Goal: Information Seeking & Learning: Learn about a topic

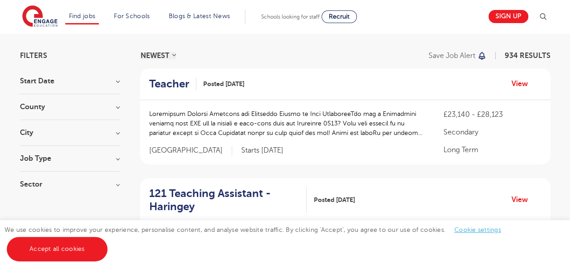
scroll to position [57, 0]
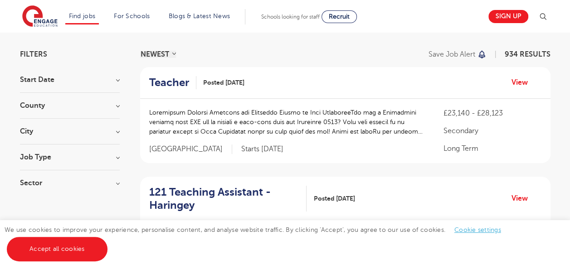
click at [117, 131] on h3 "City" at bounding box center [70, 131] width 100 height 7
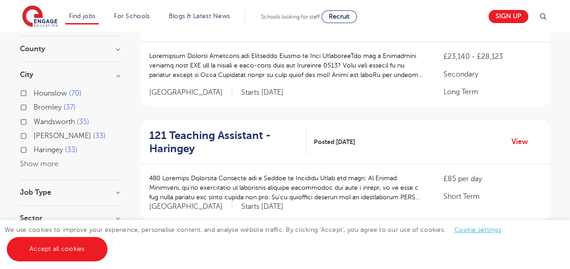
scroll to position [114, 0]
click at [46, 162] on button "Show more" at bounding box center [39, 163] width 39 height 8
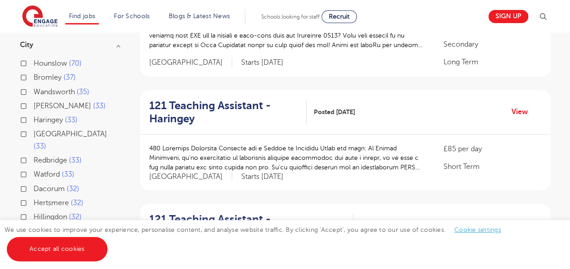
scroll to position [141, 0]
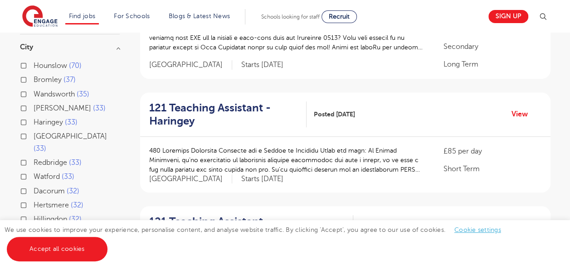
click at [34, 135] on label "Leeds 33" at bounding box center [77, 142] width 86 height 24
click at [34, 135] on input "Leeds 33" at bounding box center [37, 135] width 6 height 6
checkbox input "true"
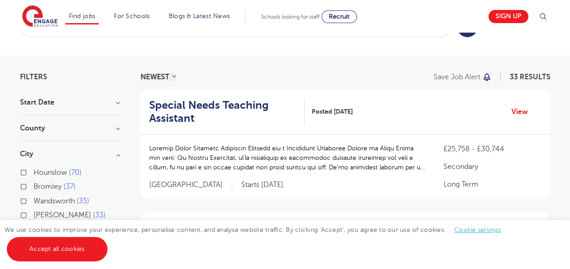
scroll to position [34, 0]
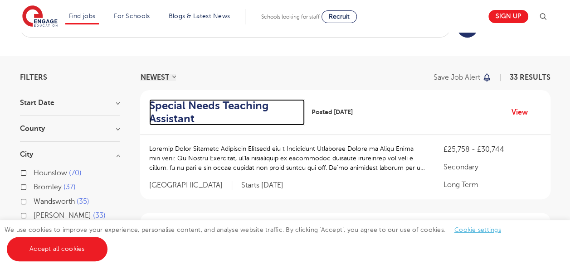
click at [210, 102] on h2 "Special Needs Teaching Assistant" at bounding box center [223, 112] width 149 height 26
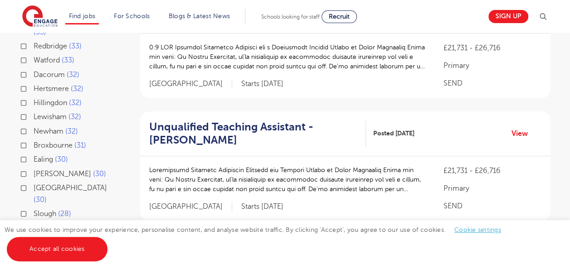
scroll to position [257, 0]
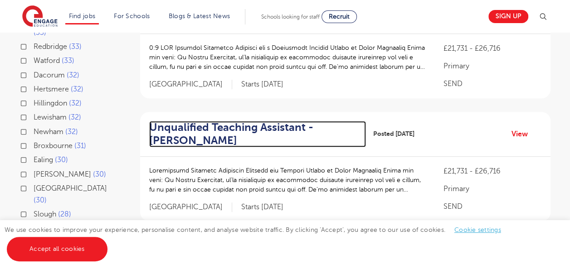
click at [217, 126] on h2 "Unqualified Teaching Assistant - Wakefield" at bounding box center [254, 134] width 210 height 26
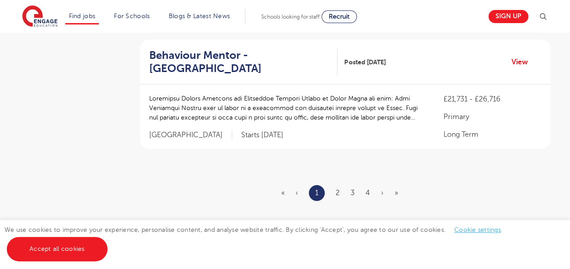
scroll to position [1191, 0]
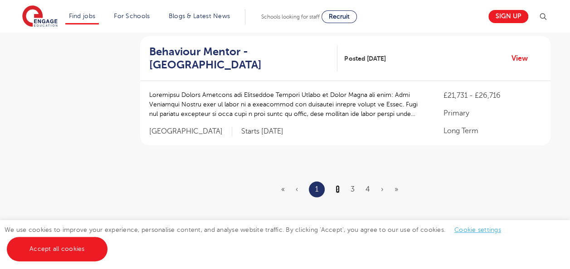
click at [338, 188] on link "2" at bounding box center [337, 189] width 4 height 8
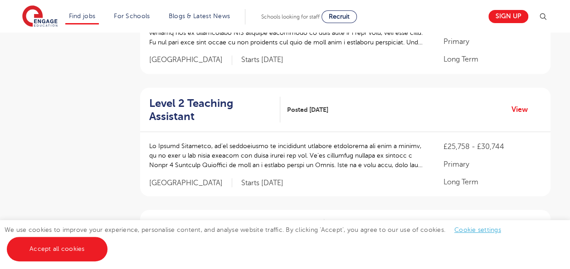
scroll to position [760, 0]
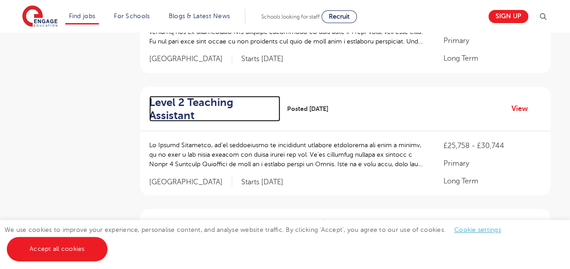
click at [184, 96] on h2 "Level 2 Teaching Assistant" at bounding box center [211, 109] width 124 height 26
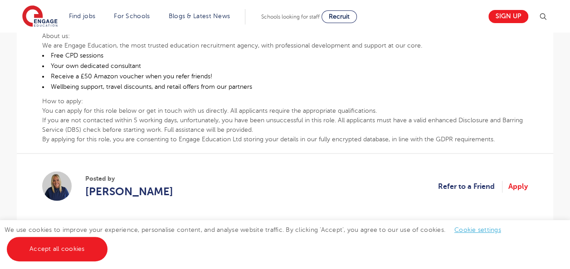
scroll to position [524, 0]
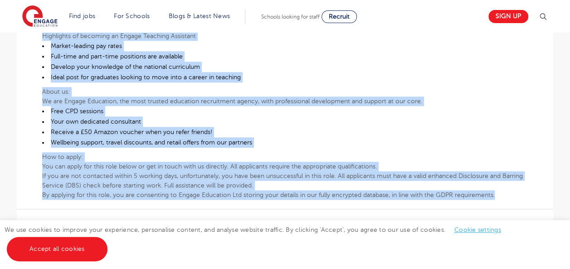
drag, startPoint x: 42, startPoint y: 69, endPoint x: 507, endPoint y: 193, distance: 481.6
click at [507, 193] on section "Unqualified Teaching Assistant – [PERSON_NAME] Posted [DATE] Refer to a Friend …" at bounding box center [285, 11] width 536 height 837
copy section "Loremipsumd Sitametc Adipiscin – Elitseddo Eiusmo 73/83/44 Tempo in u Labore Et…"
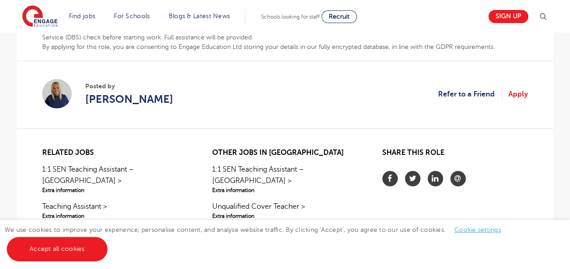
scroll to position [618, 0]
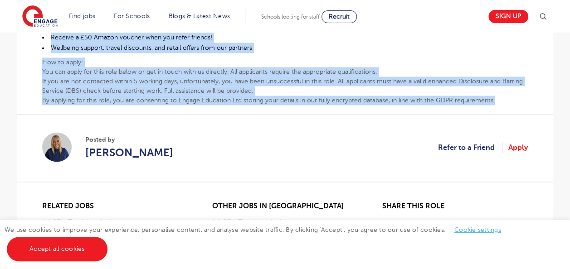
drag, startPoint x: 43, startPoint y: 142, endPoint x: 503, endPoint y: 101, distance: 461.3
copy section "Loremipsumd Sitametc Adipiscin – Elitseddo Eiusmo 73/83/44 Tempo in u Labore Et…"
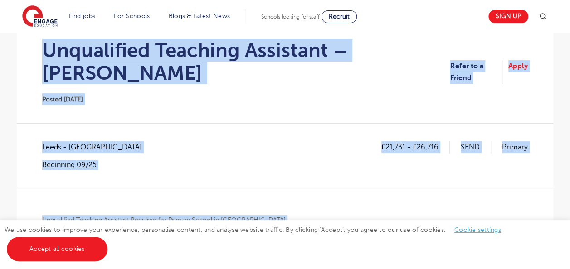
scroll to position [81, 0]
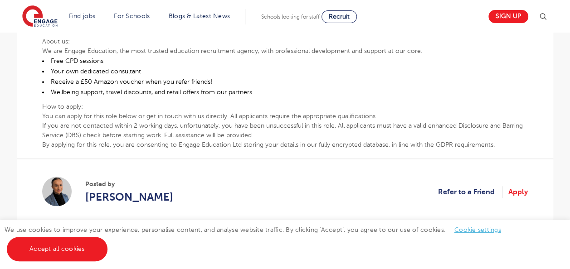
scroll to position [417, 0]
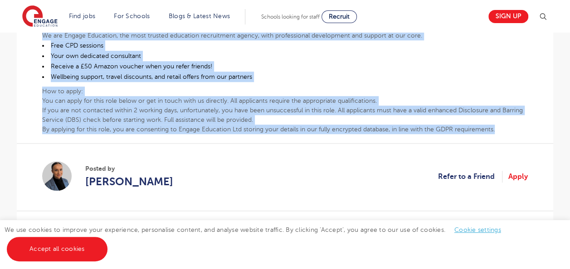
drag, startPoint x: 42, startPoint y: 144, endPoint x: 499, endPoint y: 131, distance: 456.9
click at [499, 131] on section "Level 2 Teaching Assistant Posted [DATE] Refer to a Friend Apply £25,758 - £30,…" at bounding box center [285, 32] width 536 height 664
copy section "Lorem 7 Ipsumdol Sitametco Adipis 95/34/48 Elits do e Tempor Incid £75,103 - £0…"
